Goal: Use online tool/utility: Utilize a website feature to perform a specific function

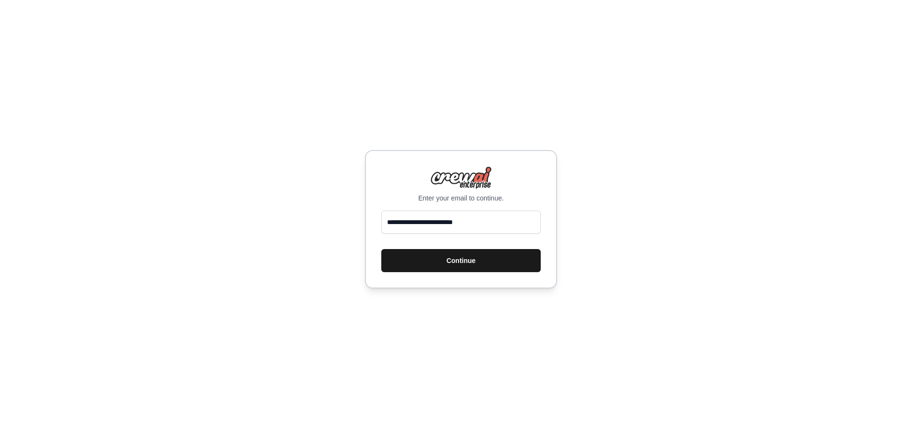
click at [446, 261] on button "Continue" at bounding box center [460, 260] width 159 height 23
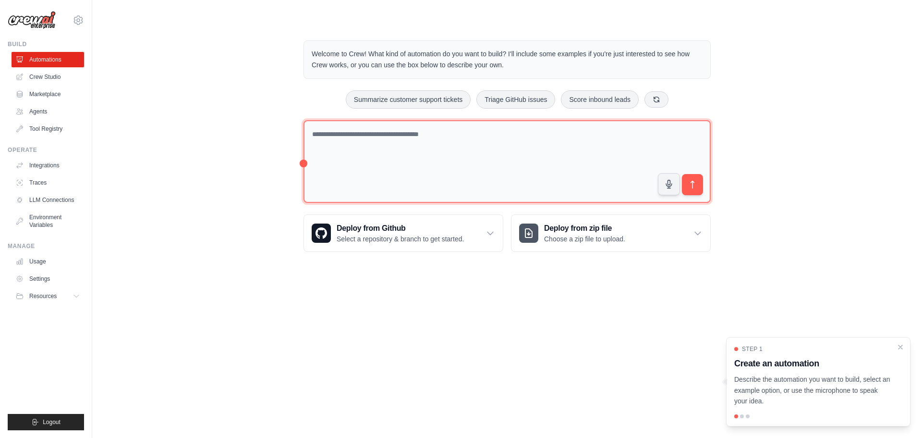
click at [415, 162] on textarea at bounding box center [507, 161] width 407 height 83
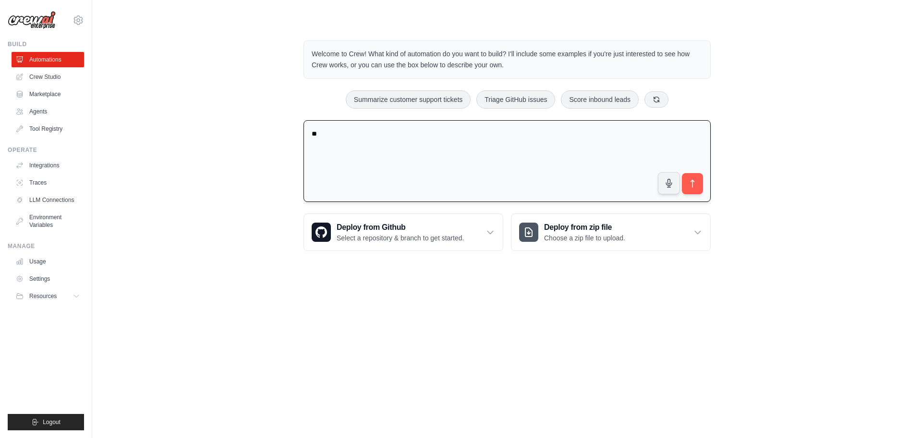
type textarea "*"
type textarea "**********"
click at [698, 190] on button "submit" at bounding box center [693, 183] width 22 height 22
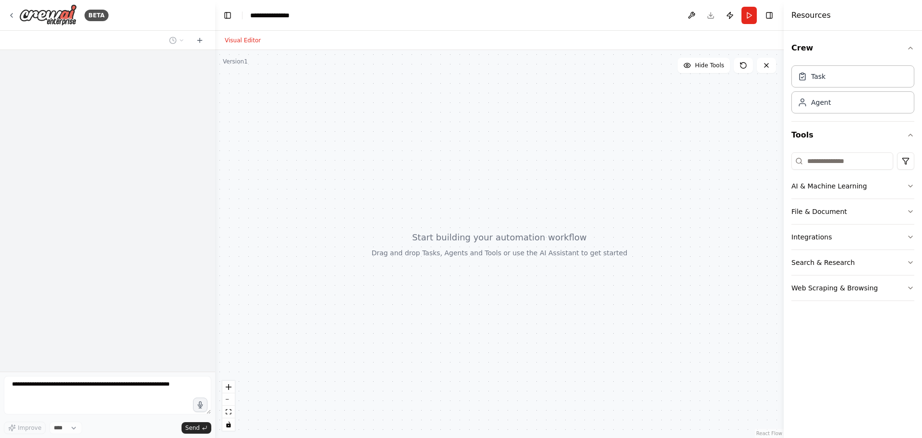
select select "****"
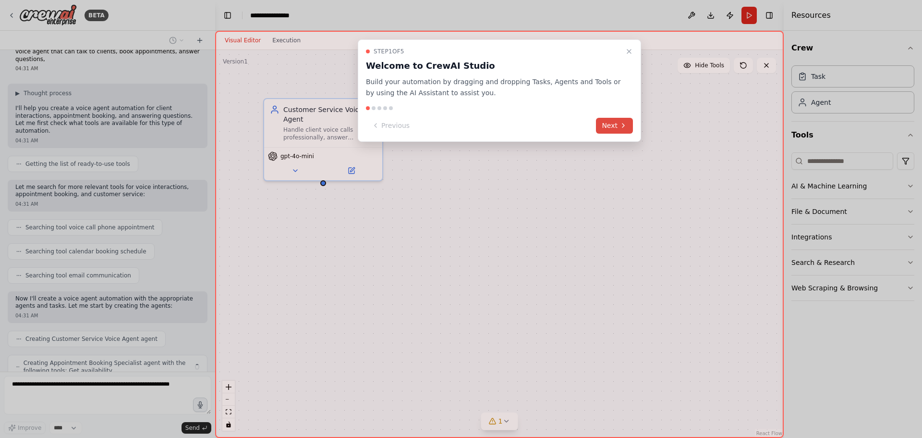
scroll to position [45, 0]
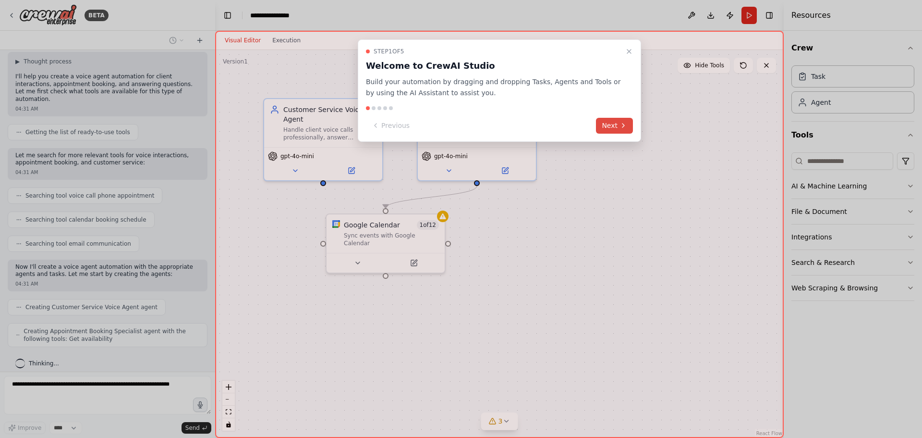
click at [609, 121] on button "Next" at bounding box center [614, 126] width 37 height 16
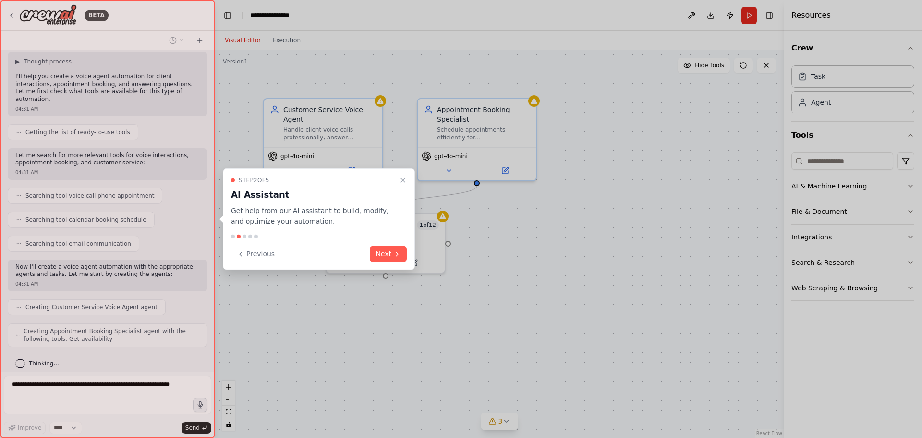
click at [552, 139] on div at bounding box center [461, 219] width 922 height 438
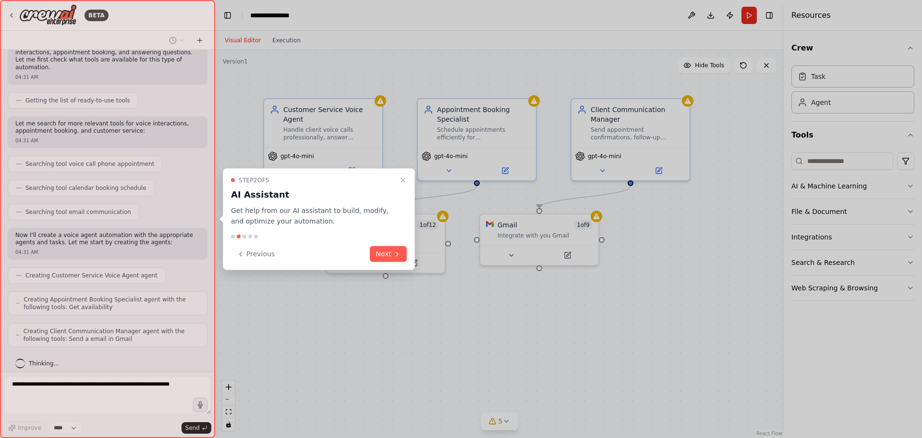
click at [404, 180] on icon "Close walkthrough" at bounding box center [403, 180] width 4 height 4
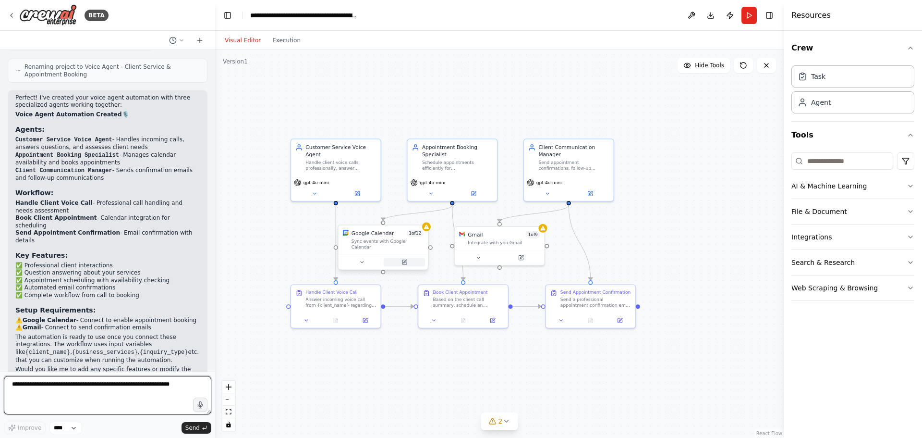
scroll to position [548, 0]
